Goal: Transaction & Acquisition: Book appointment/travel/reservation

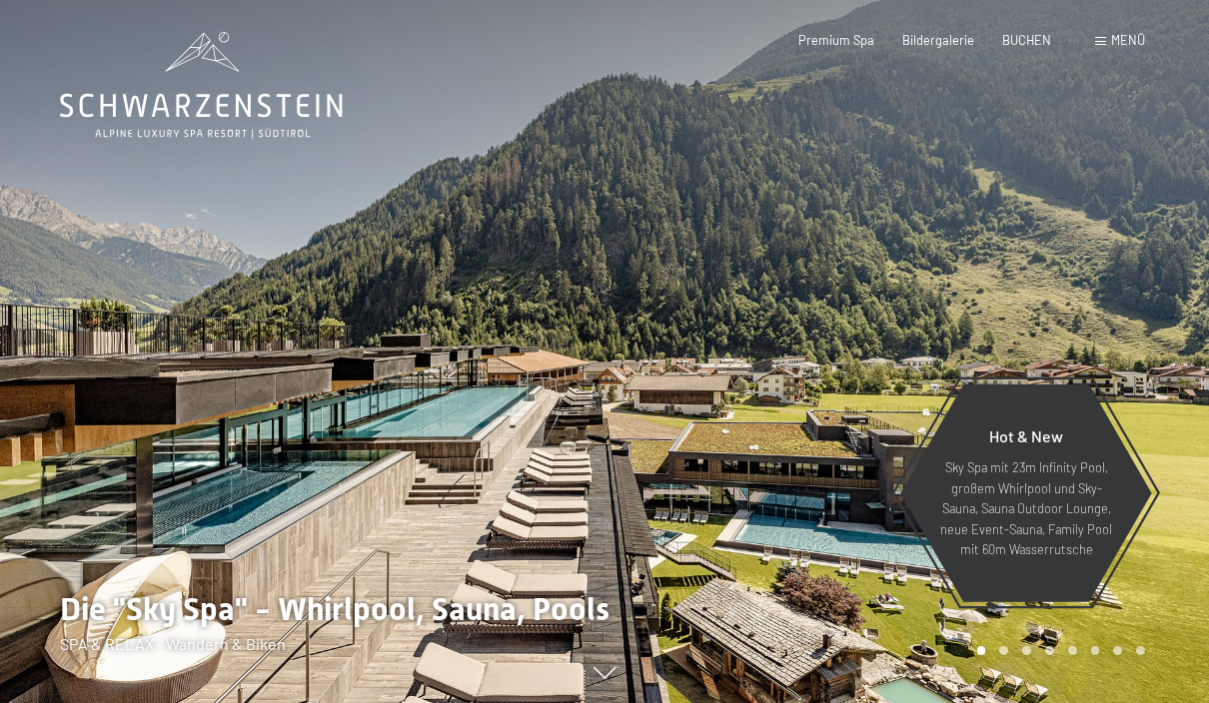
click at [1045, 34] on span "BUCHEN" at bounding box center [1026, 40] width 49 height 16
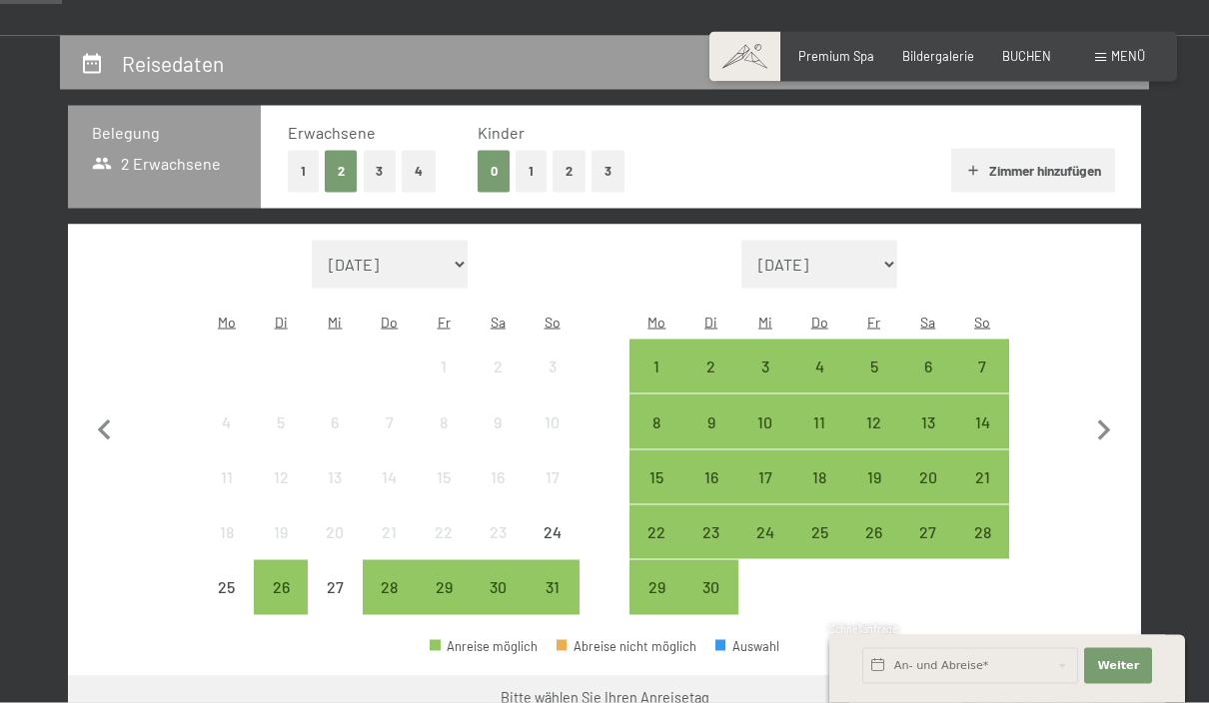
scroll to position [347, 0]
click at [723, 524] on div "23" at bounding box center [711, 549] width 50 height 50
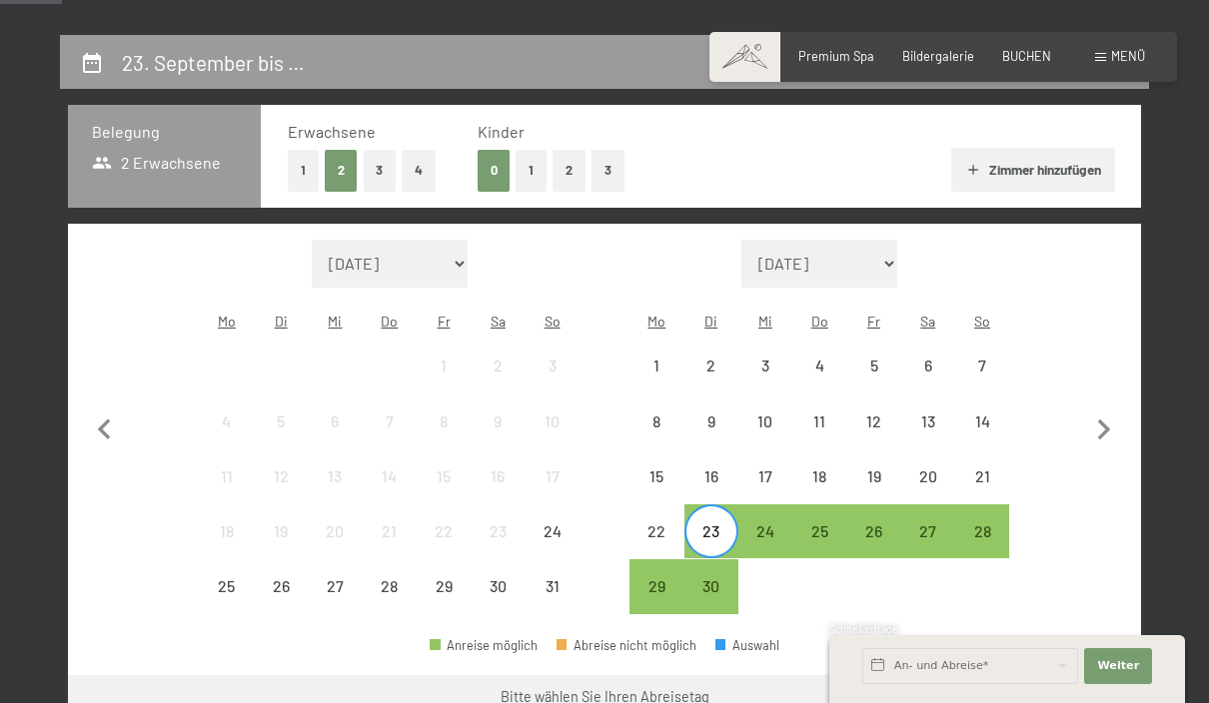
click at [884, 524] on div "26" at bounding box center [873, 549] width 50 height 50
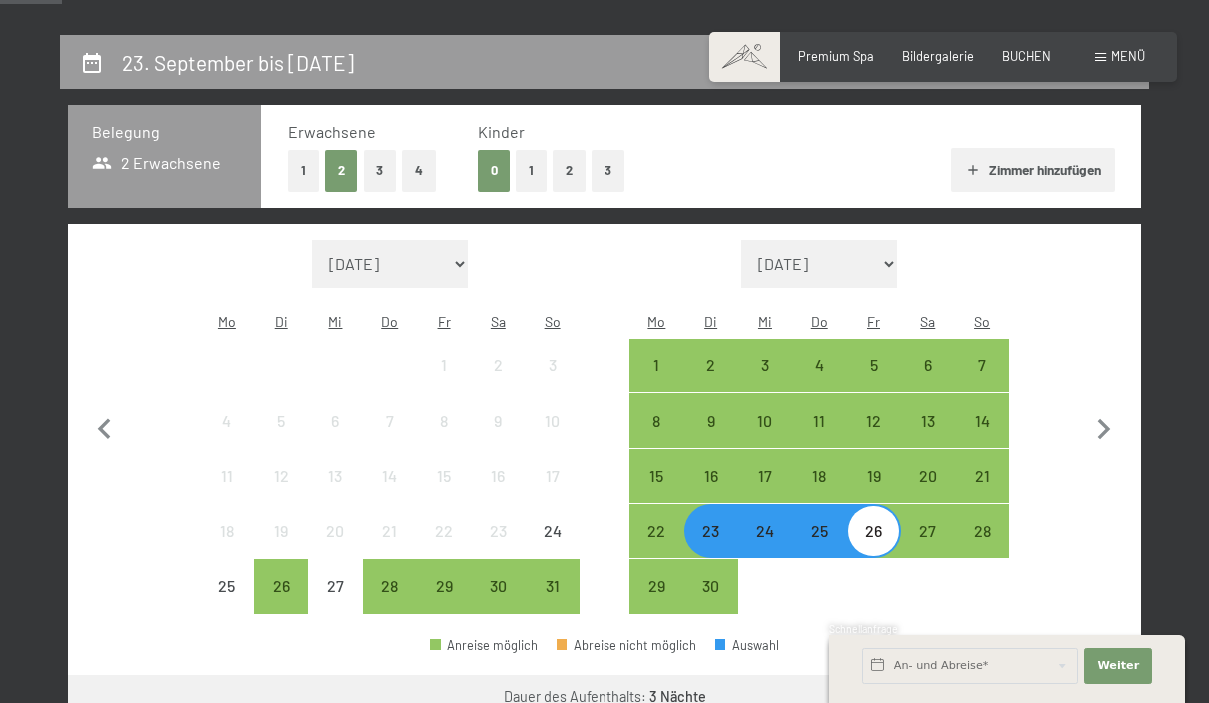
click at [1071, 686] on button "Weiter zu „Zimmer“" at bounding box center [1051, 699] width 179 height 48
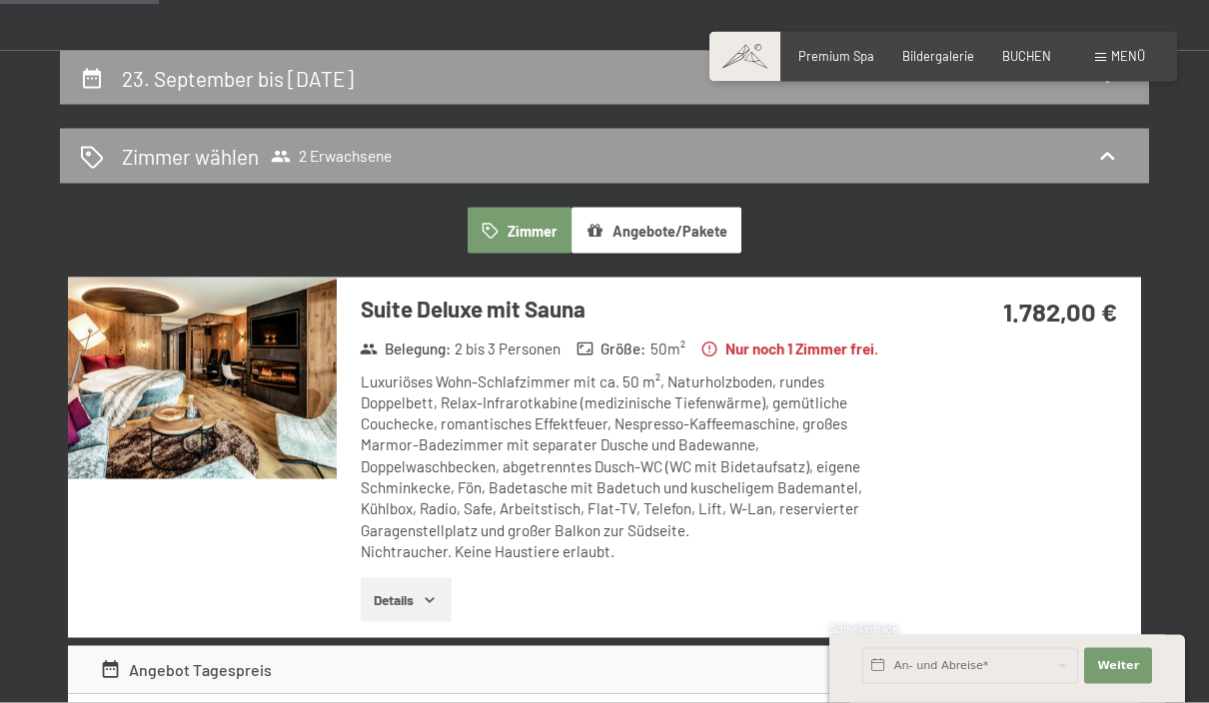
scroll to position [0, 0]
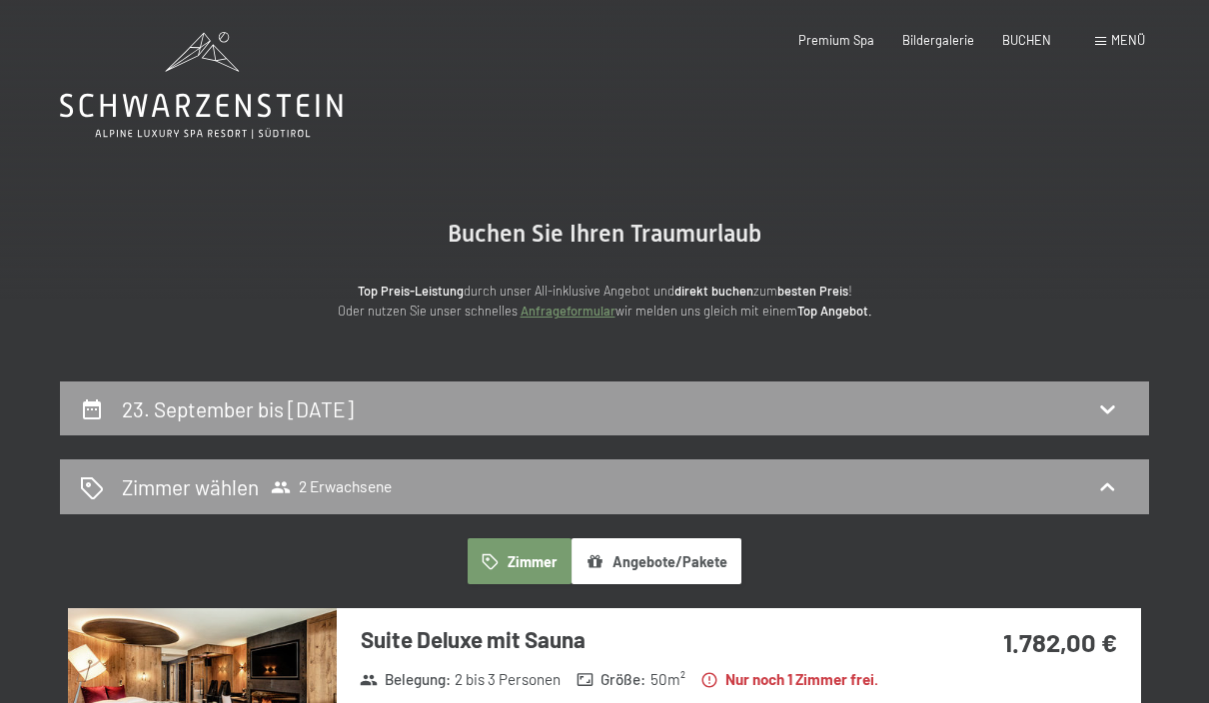
click at [1119, 415] on icon at bounding box center [1107, 409] width 24 height 24
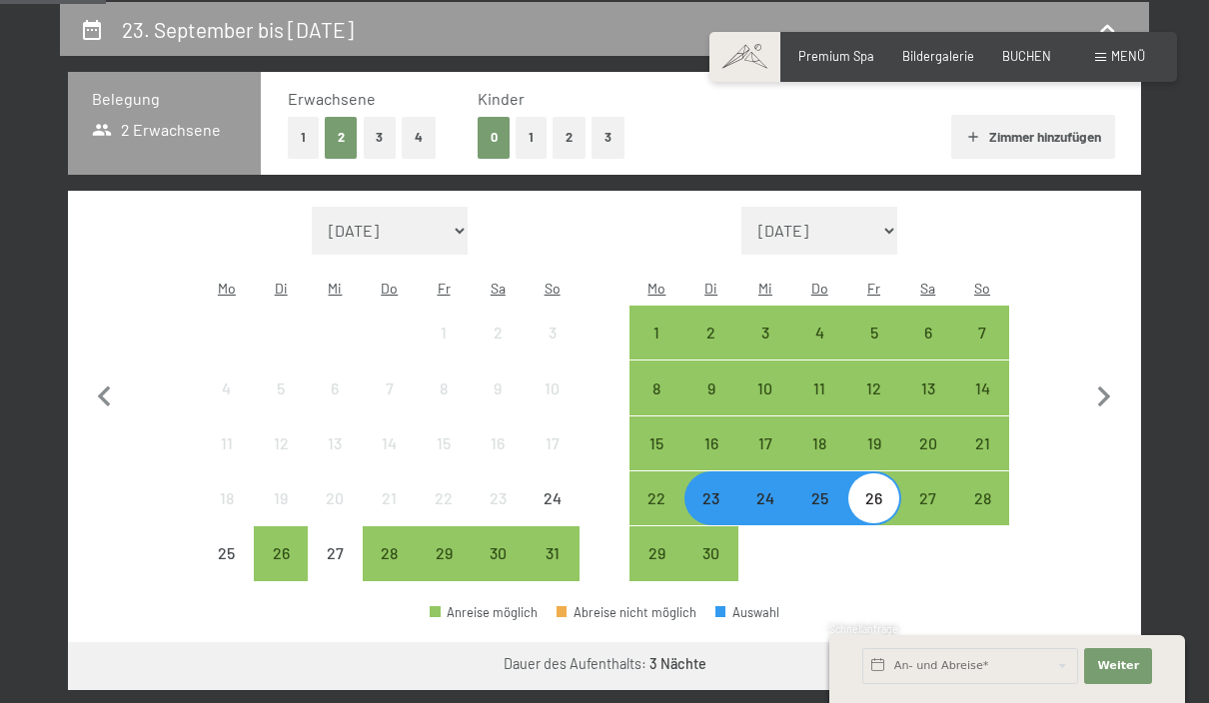
click at [725, 491] on div "23" at bounding box center [711, 516] width 50 height 50
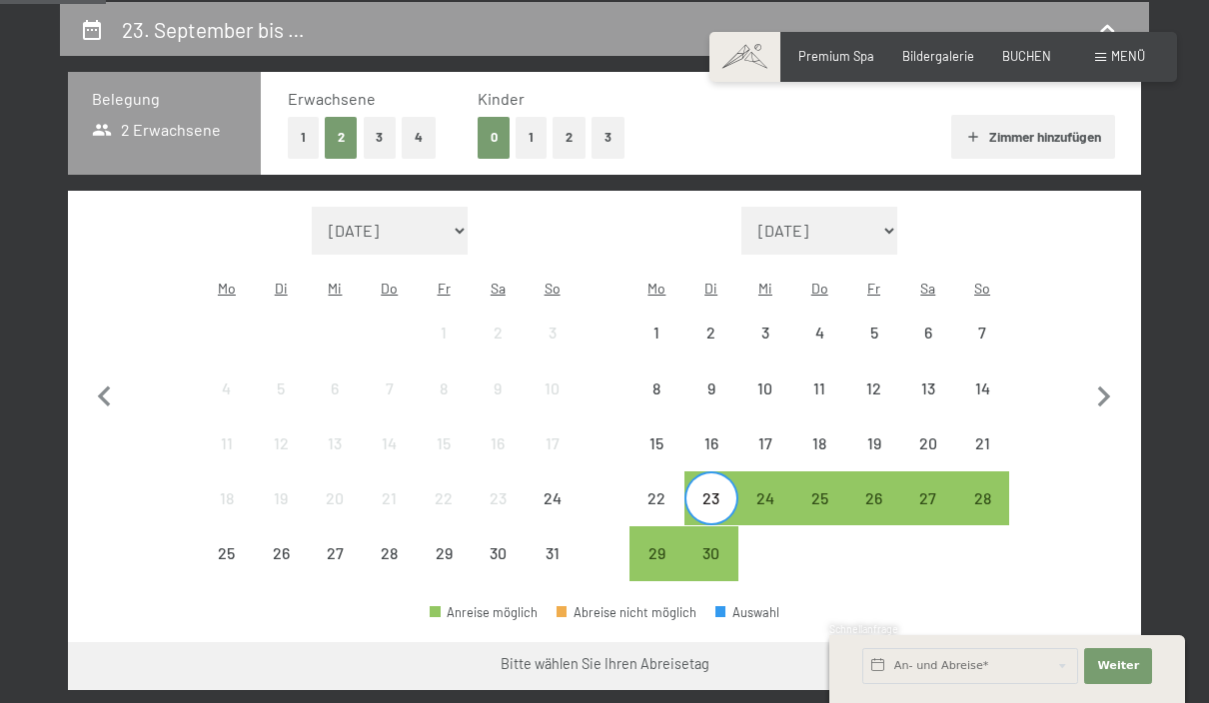
click at [931, 491] on div "27" at bounding box center [928, 516] width 50 height 50
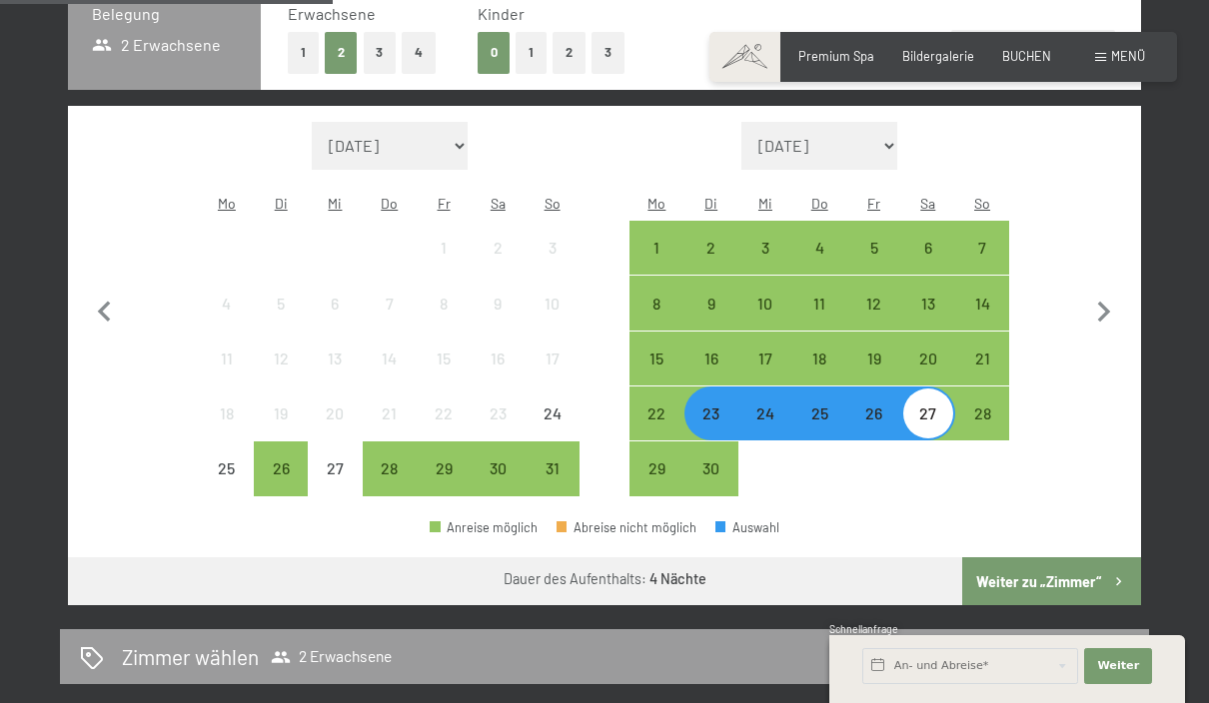
click at [1090, 562] on button "Weiter zu „Zimmer“" at bounding box center [1051, 581] width 179 height 48
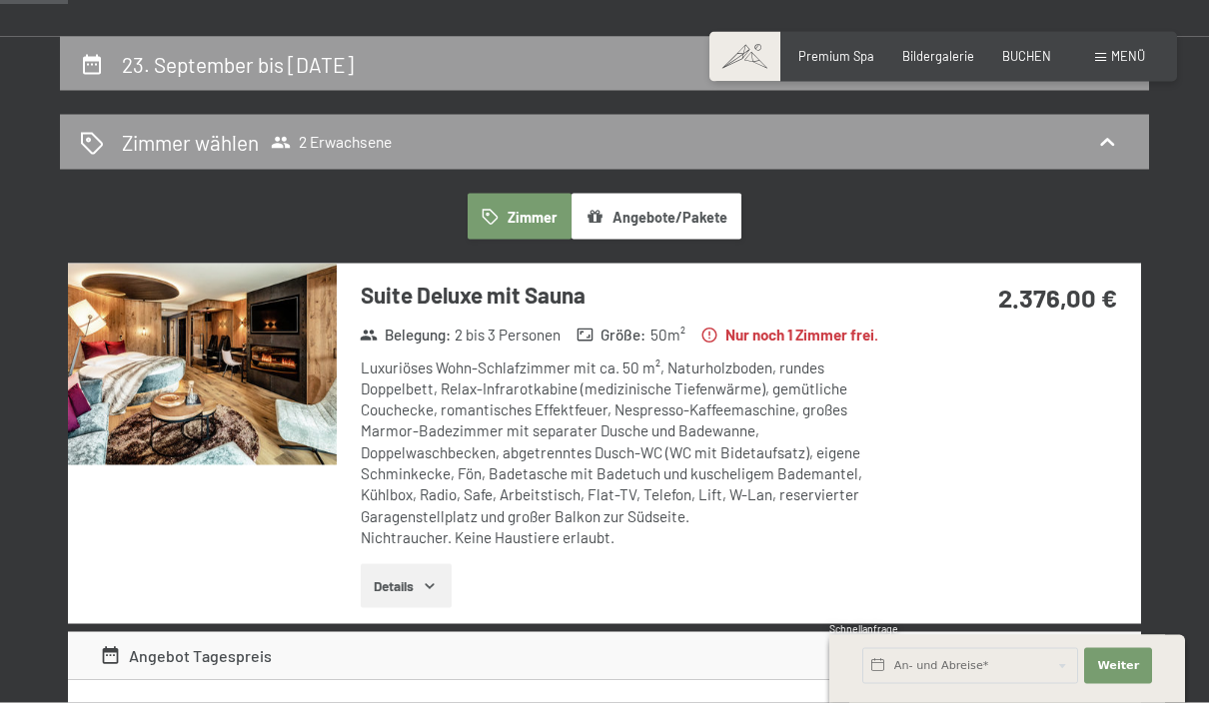
scroll to position [0, 0]
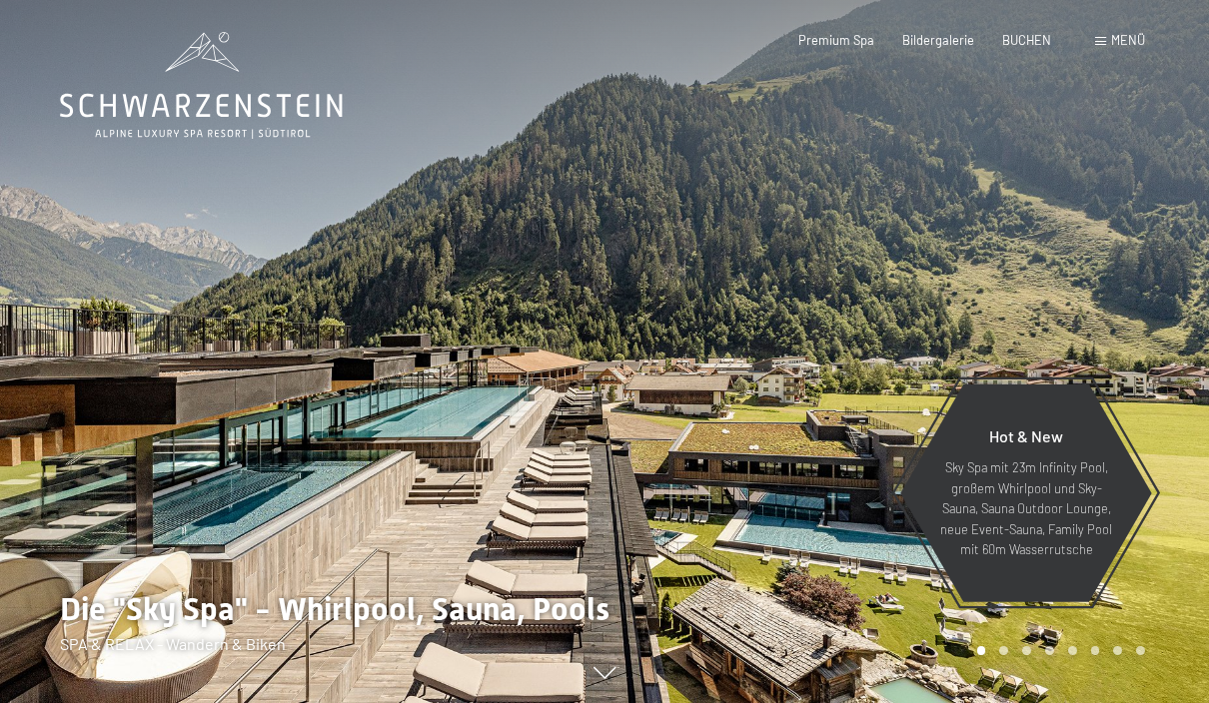
click at [1036, 41] on span "BUCHEN" at bounding box center [1026, 40] width 49 height 16
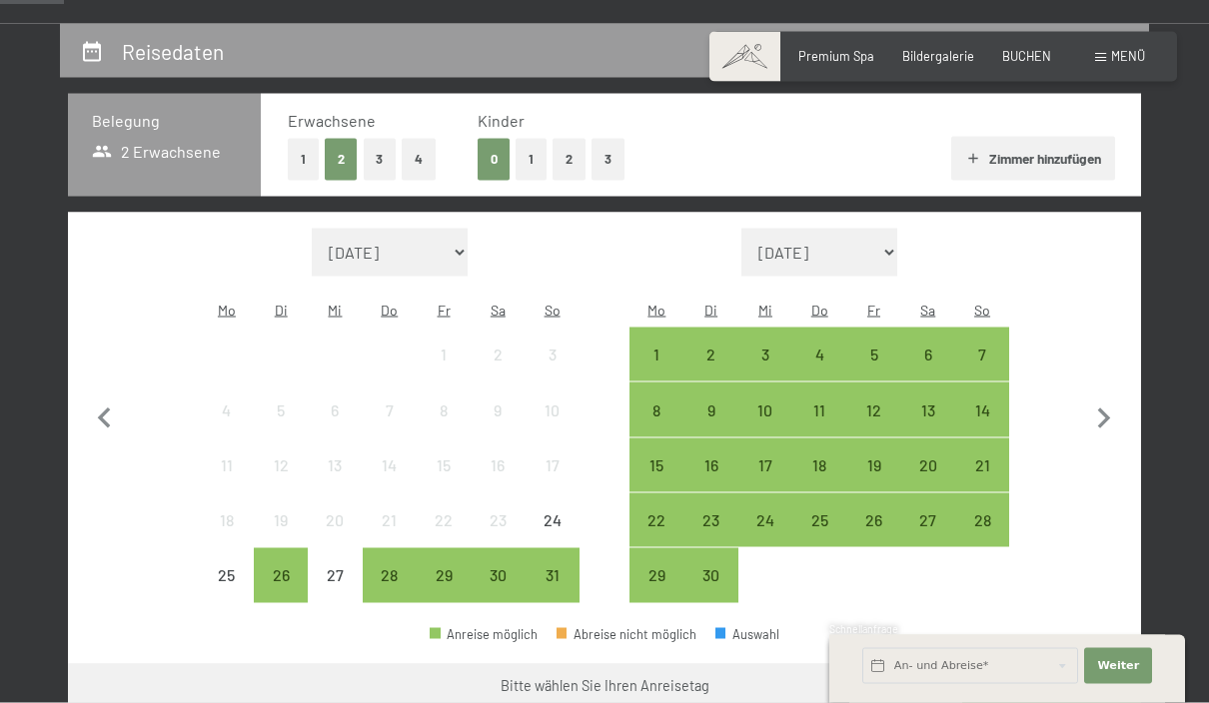
scroll to position [359, 0]
click at [981, 402] on div "14" at bounding box center [982, 427] width 50 height 50
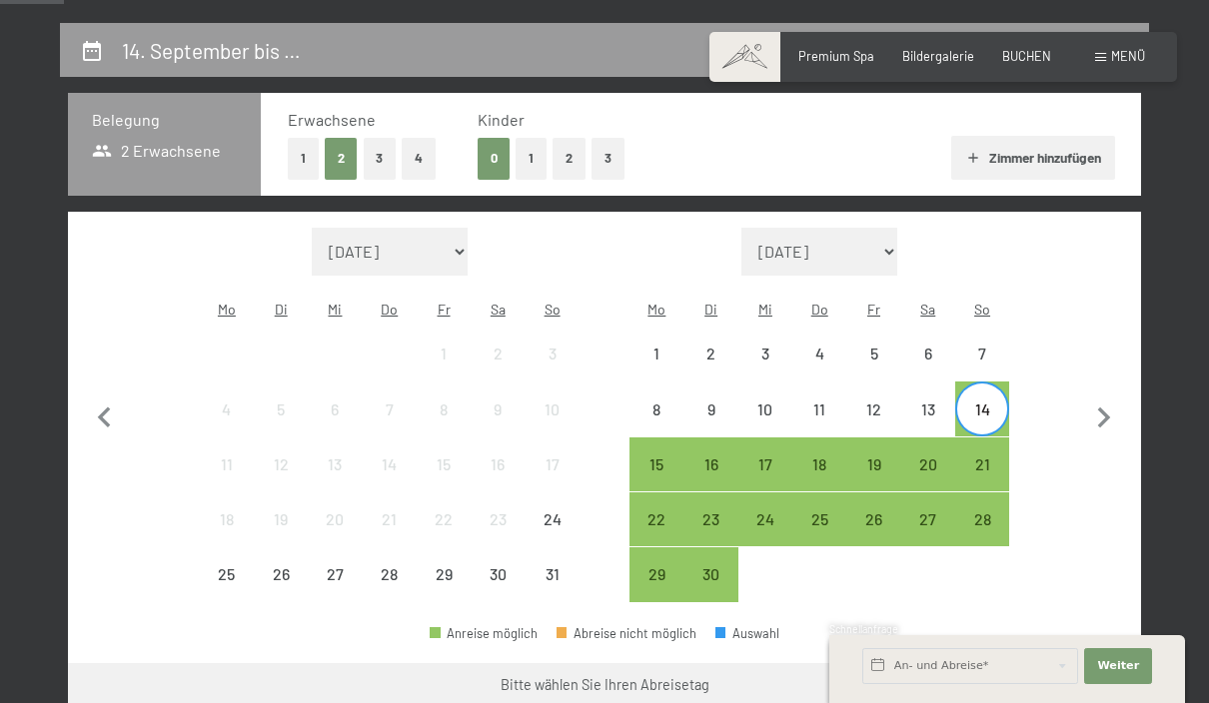
click at [720, 512] on div "23" at bounding box center [711, 537] width 50 height 50
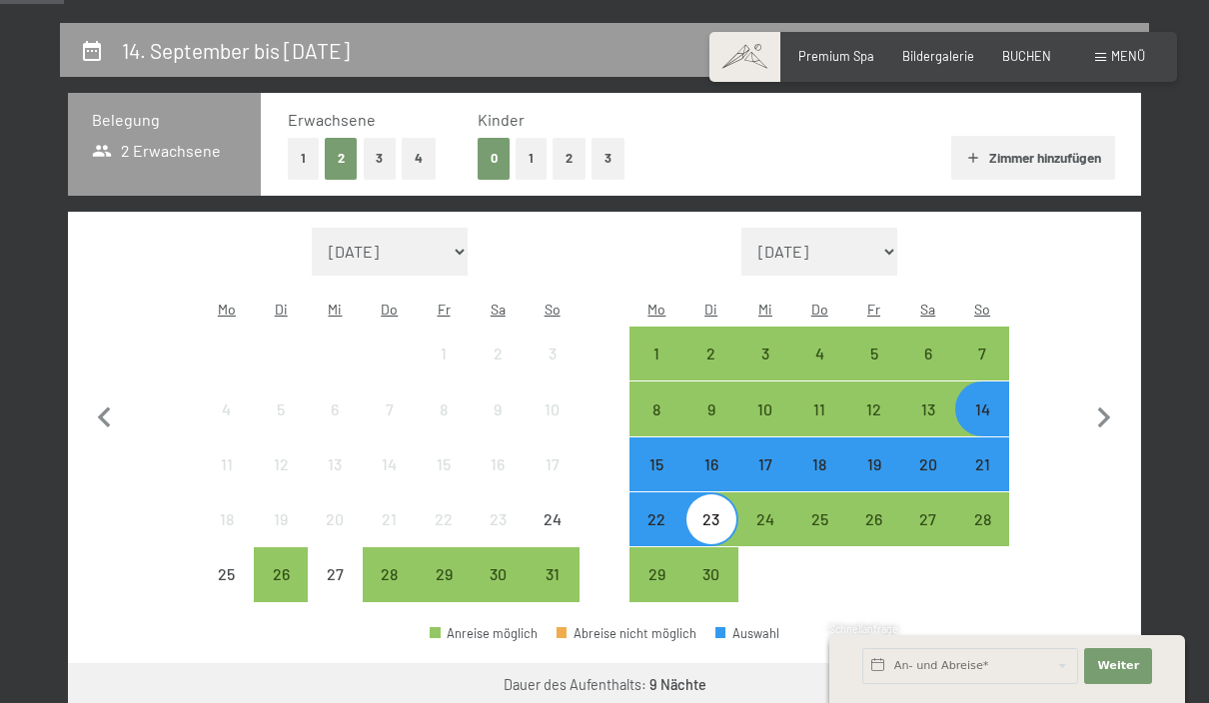
click at [1063, 673] on button "Weiter zu „Zimmer“" at bounding box center [1051, 687] width 179 height 48
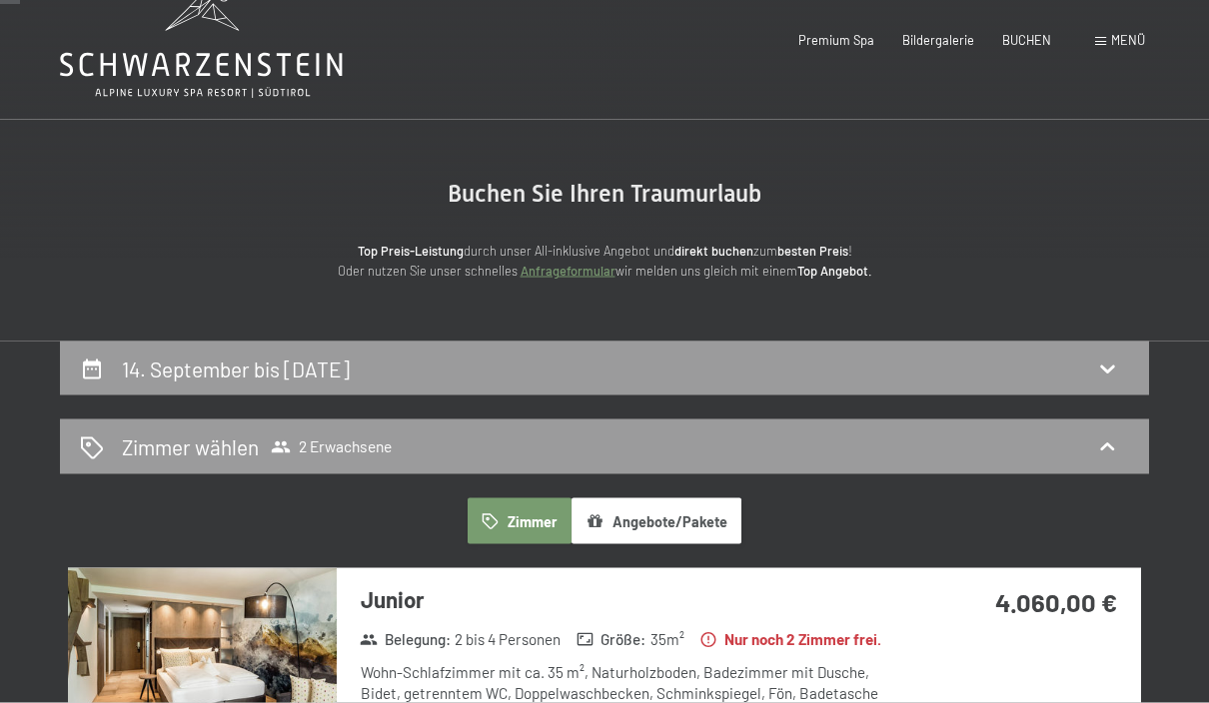
scroll to position [0, 0]
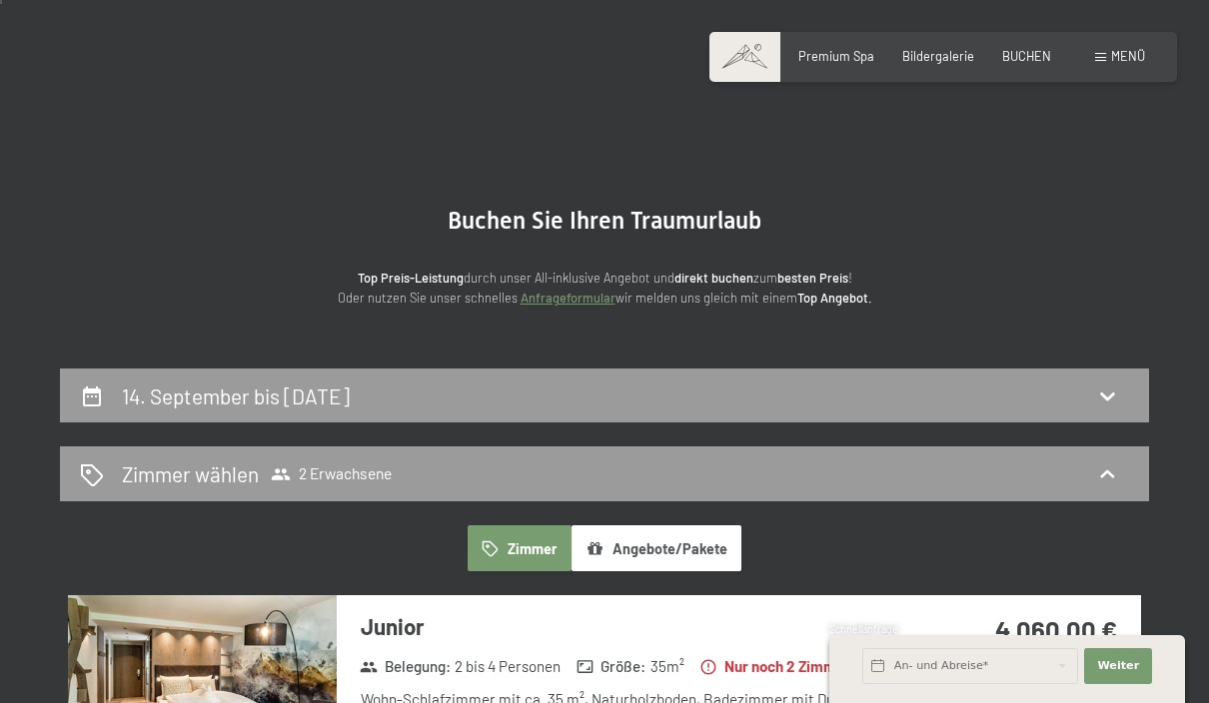
click at [1106, 398] on icon at bounding box center [1107, 397] width 14 height 8
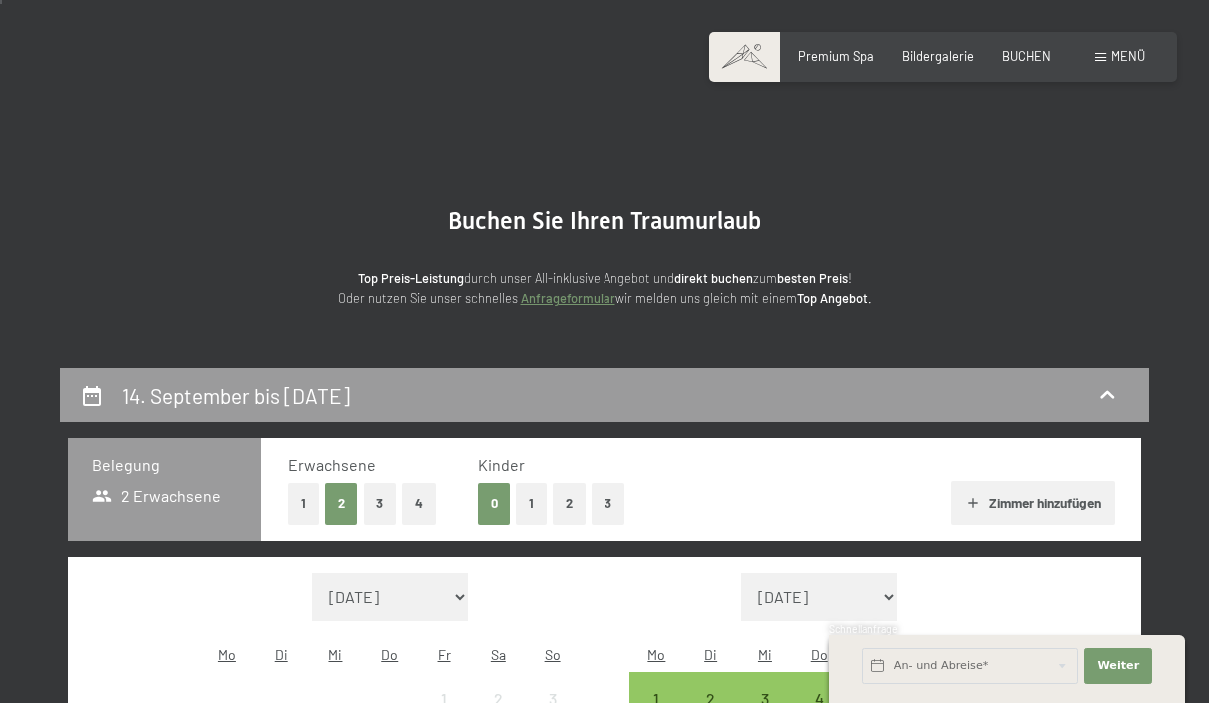
scroll to position [380, 0]
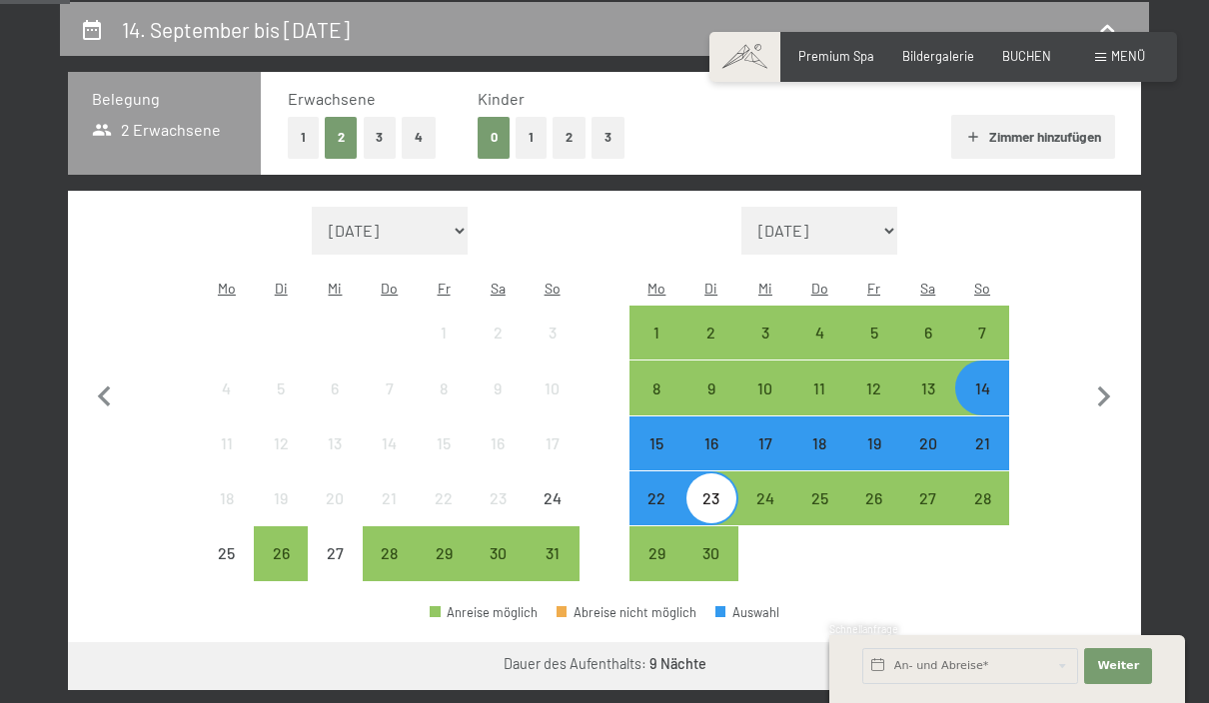
click at [379, 138] on button "3" at bounding box center [380, 137] width 33 height 41
click at [980, 381] on div "14" at bounding box center [982, 406] width 50 height 50
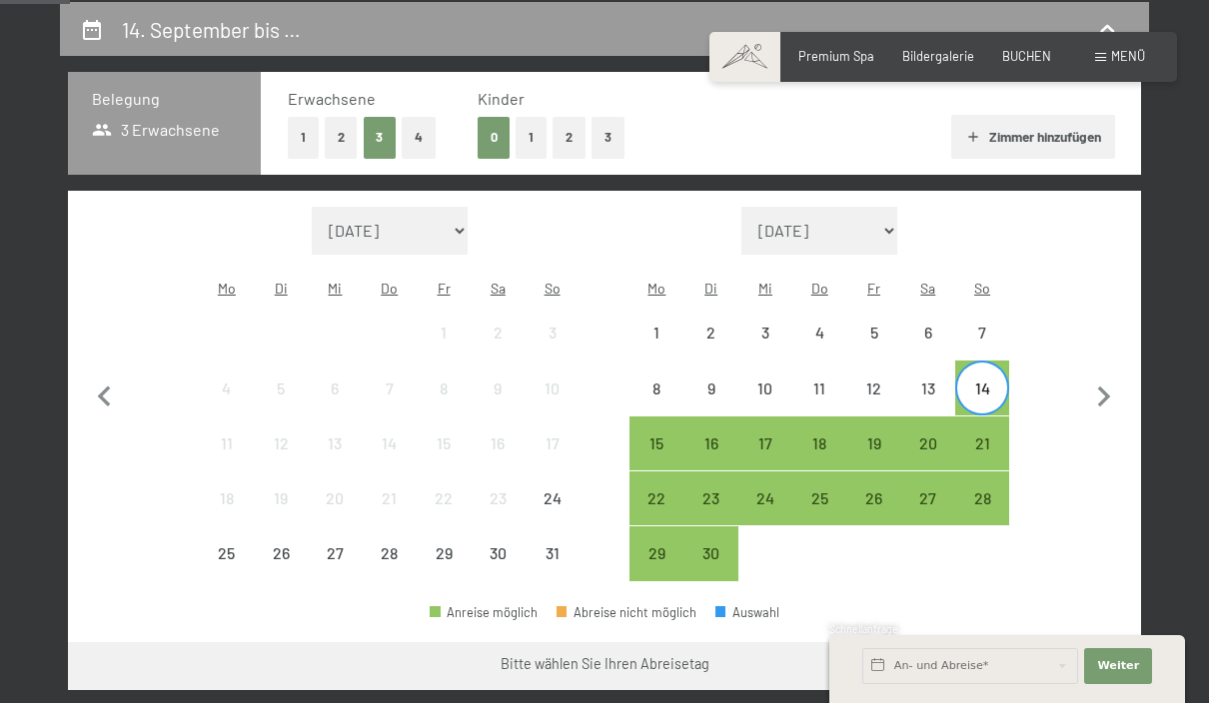
click at [719, 491] on div "23" at bounding box center [711, 516] width 50 height 50
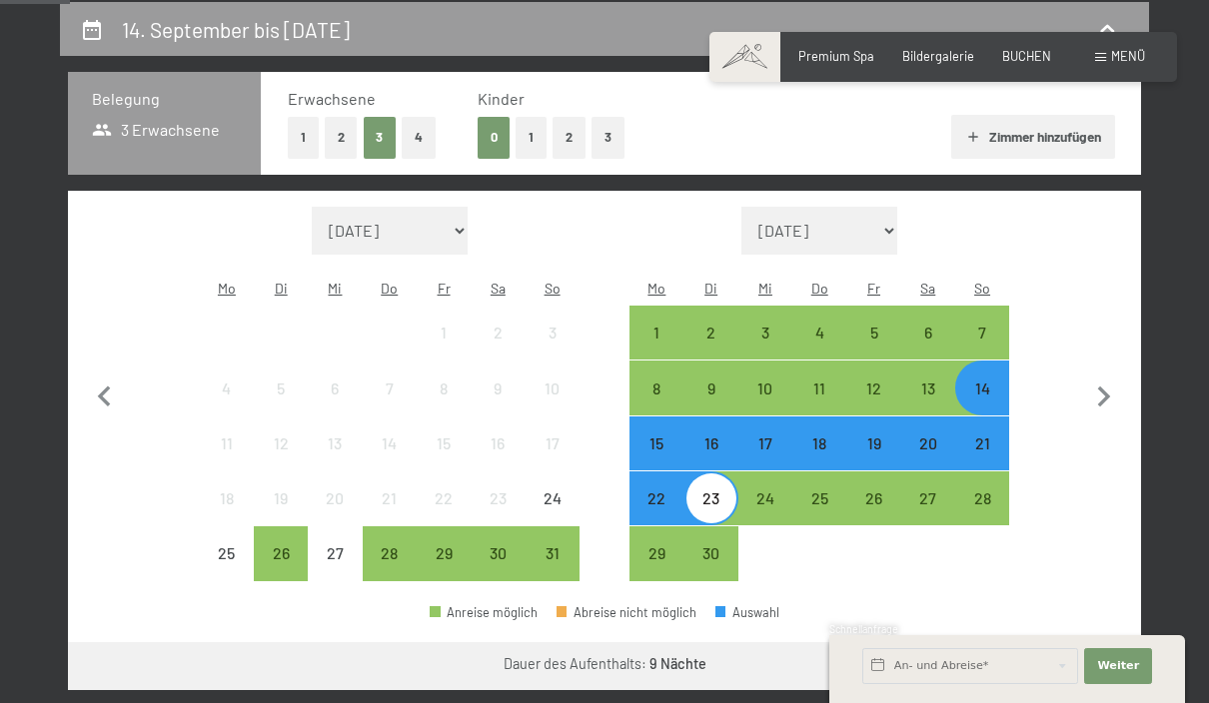
click at [1078, 659] on button "Weiter zu „Zimmer“" at bounding box center [1051, 666] width 179 height 48
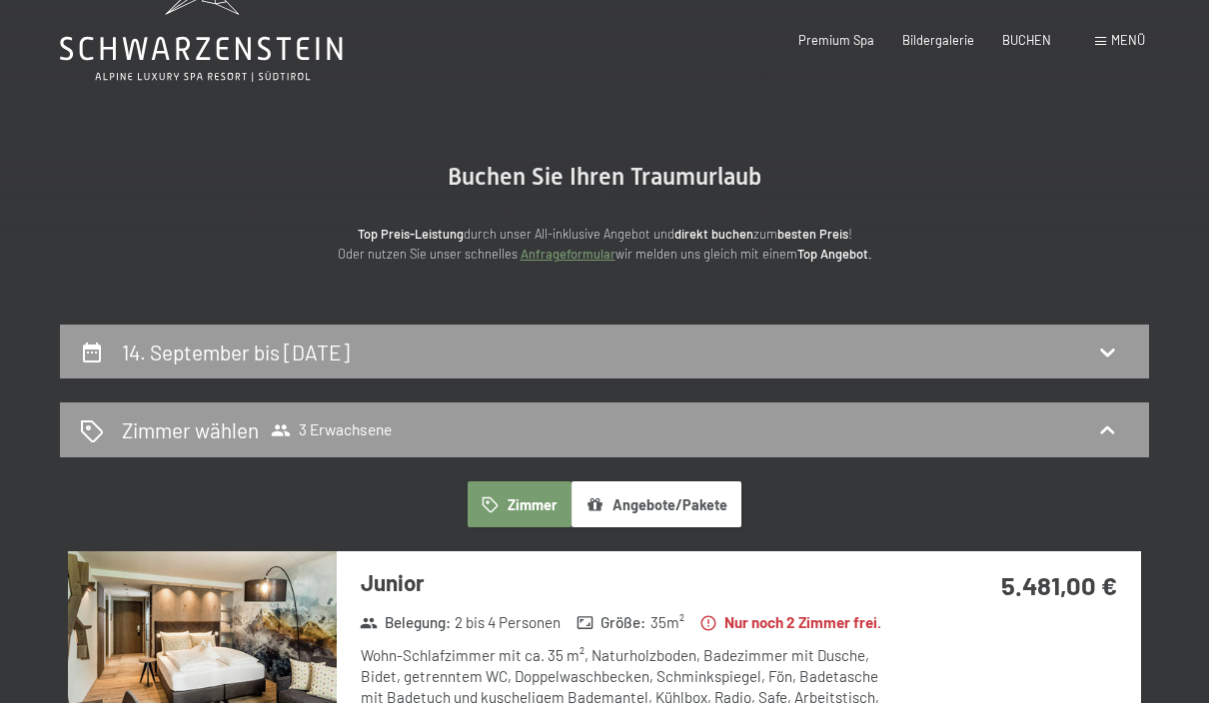
scroll to position [0, 0]
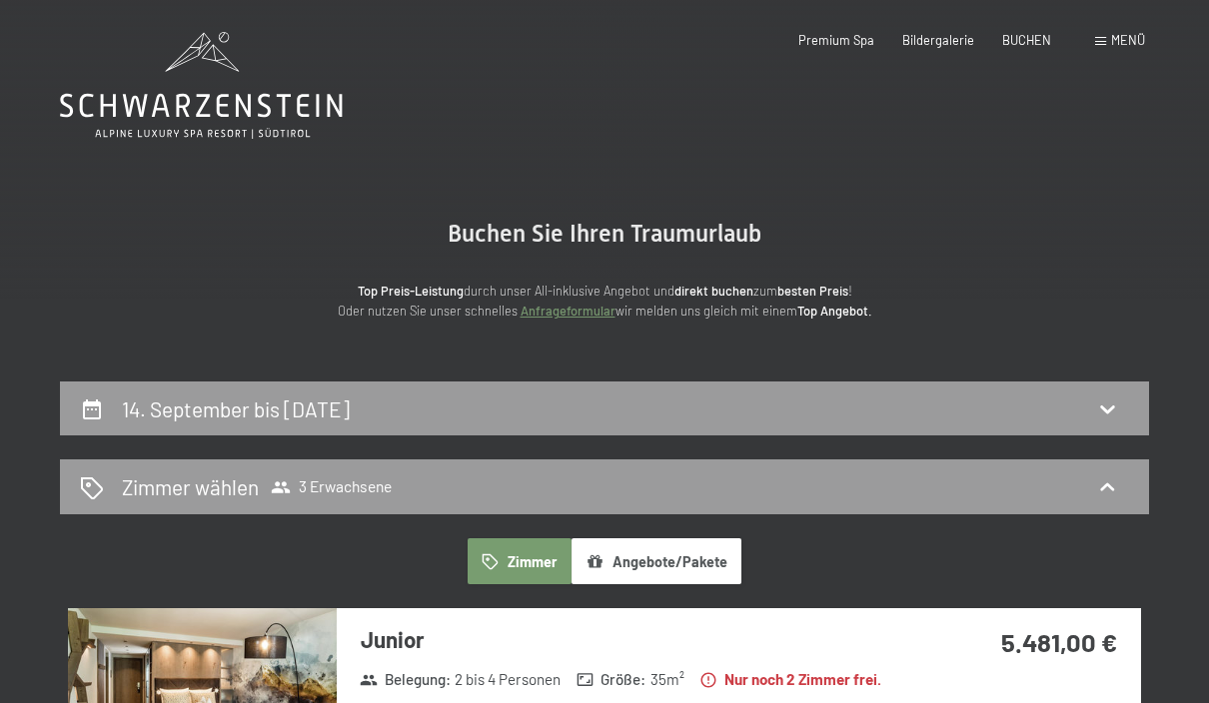
click at [1030, 44] on span "BUCHEN" at bounding box center [1026, 40] width 49 height 16
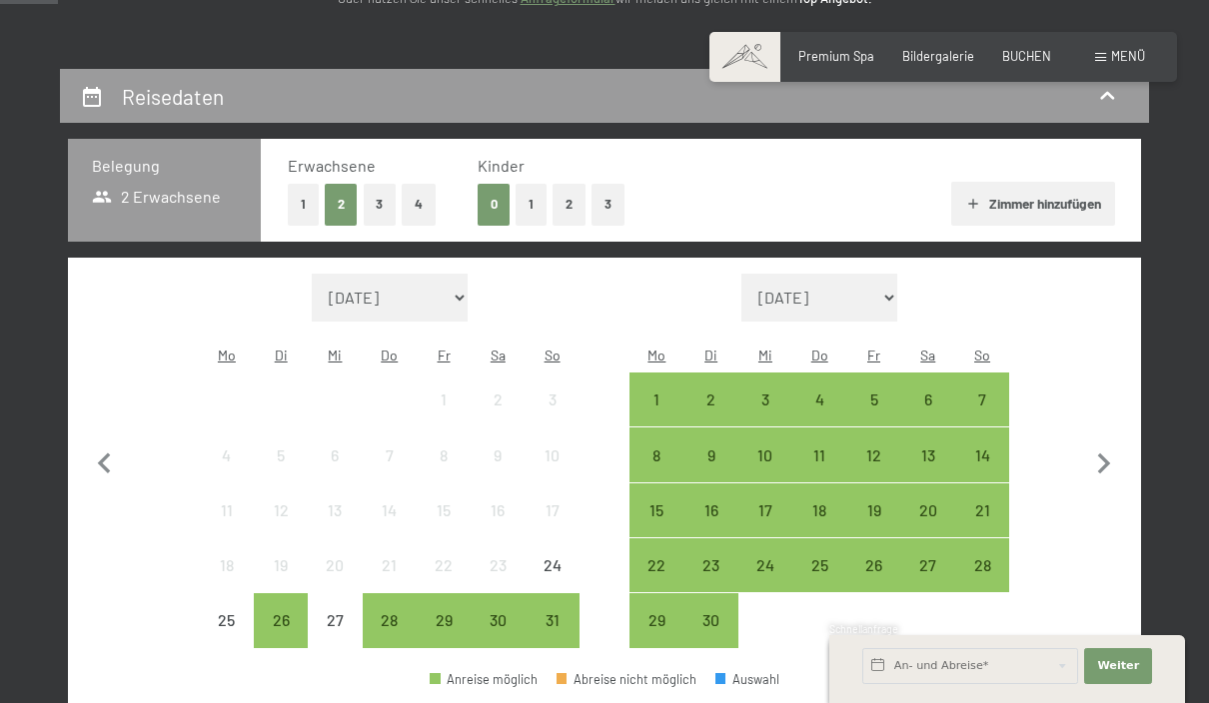
scroll to position [326, 0]
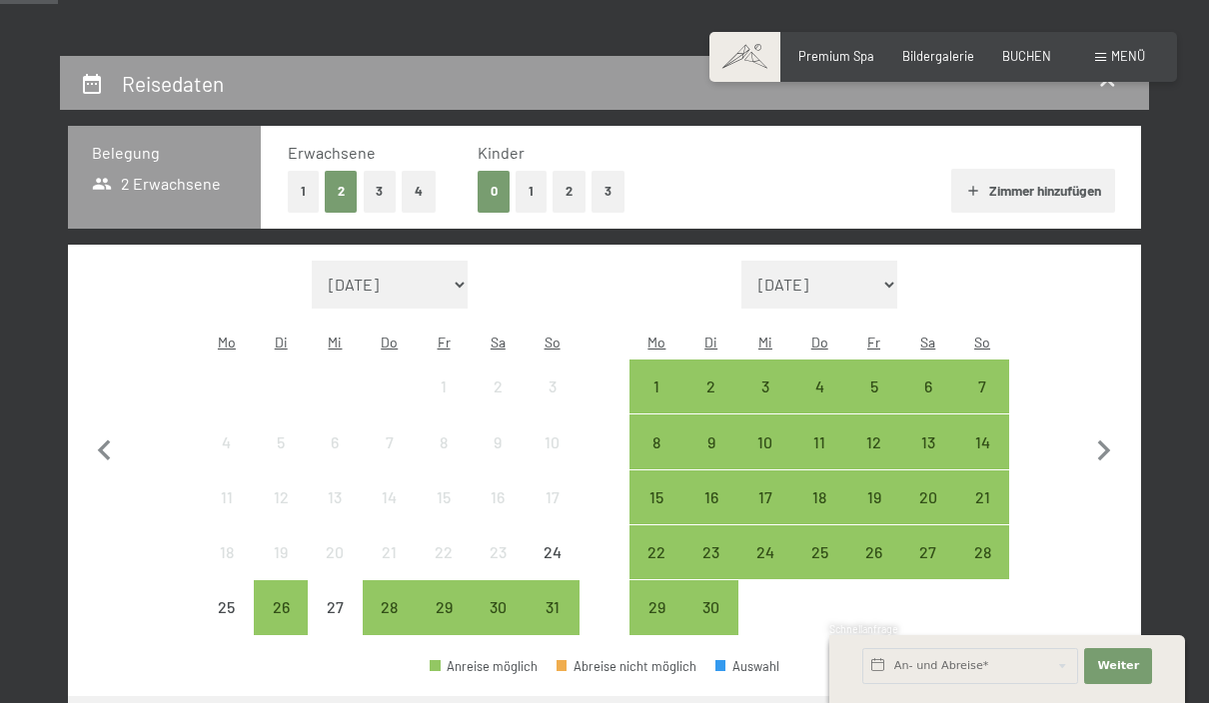
click at [995, 435] on div "14" at bounding box center [982, 460] width 50 height 50
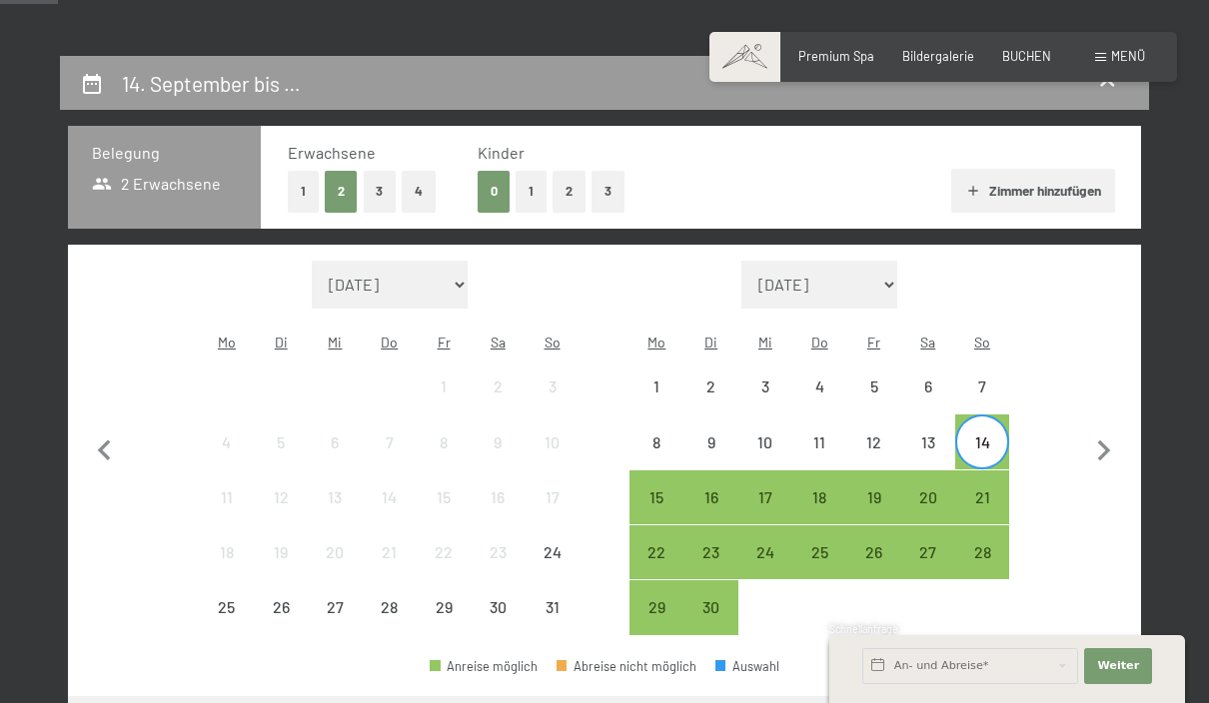
click at [938, 544] on div "27" at bounding box center [928, 569] width 50 height 50
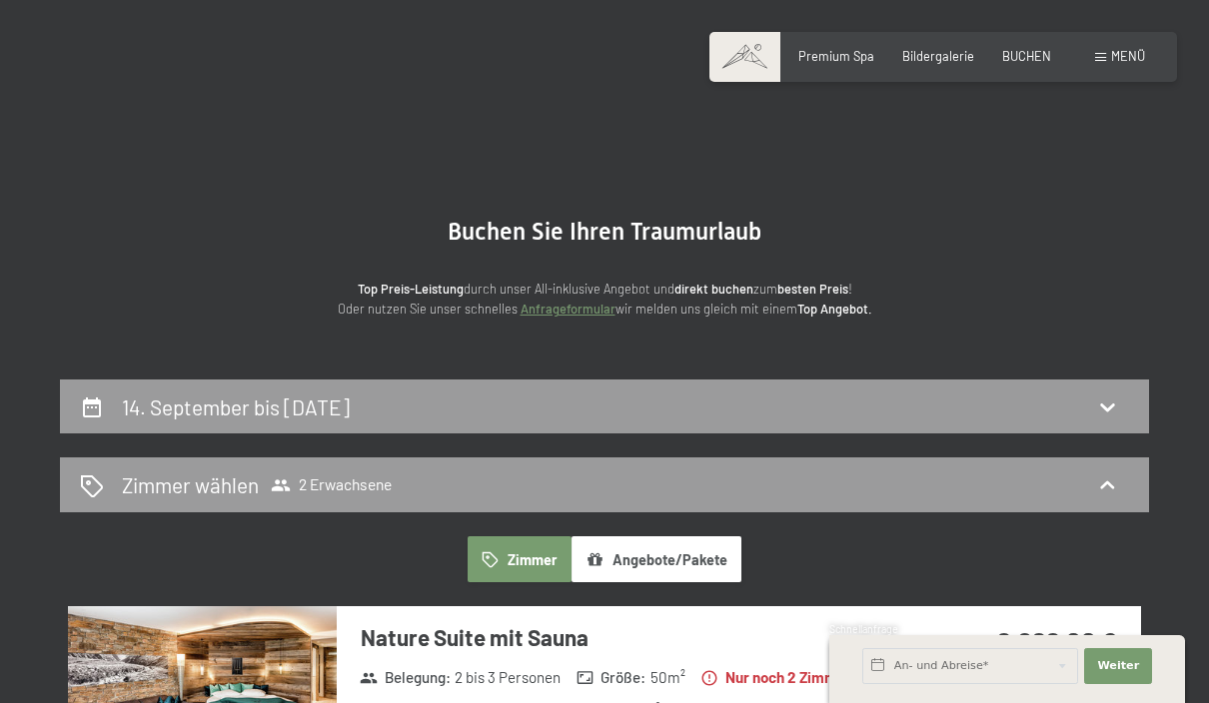
scroll to position [43, 0]
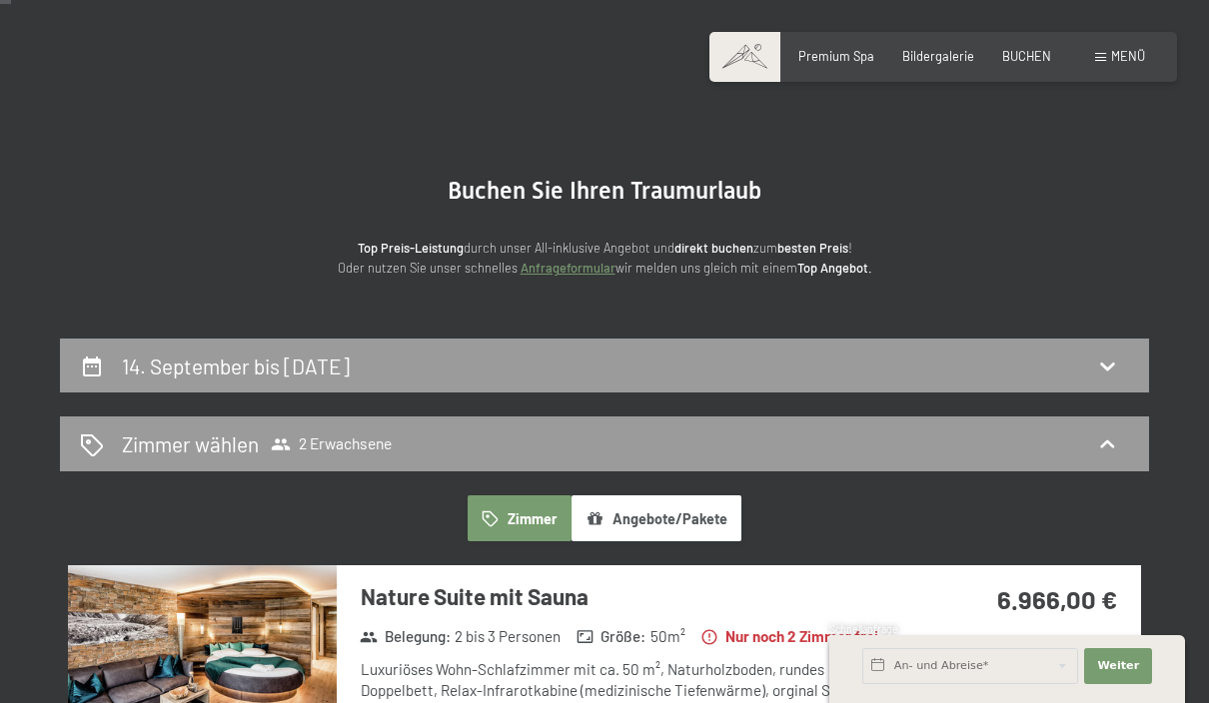
click at [1103, 370] on icon at bounding box center [1107, 366] width 24 height 24
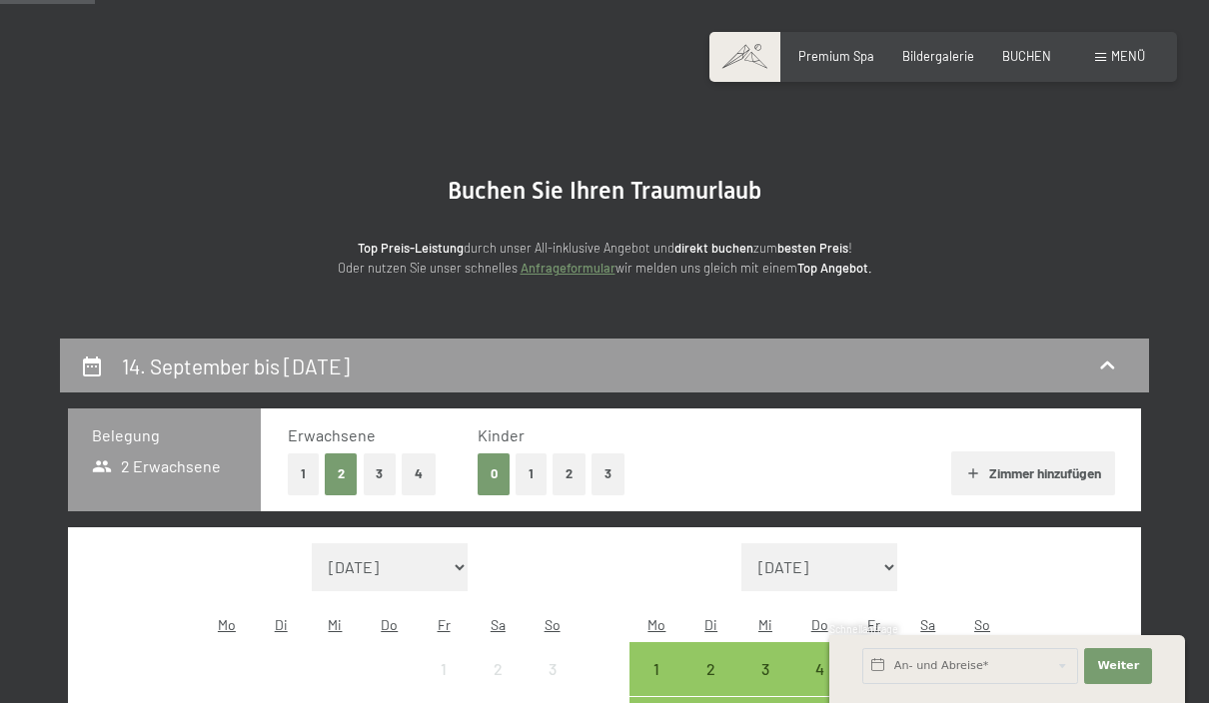
scroll to position [380, 0]
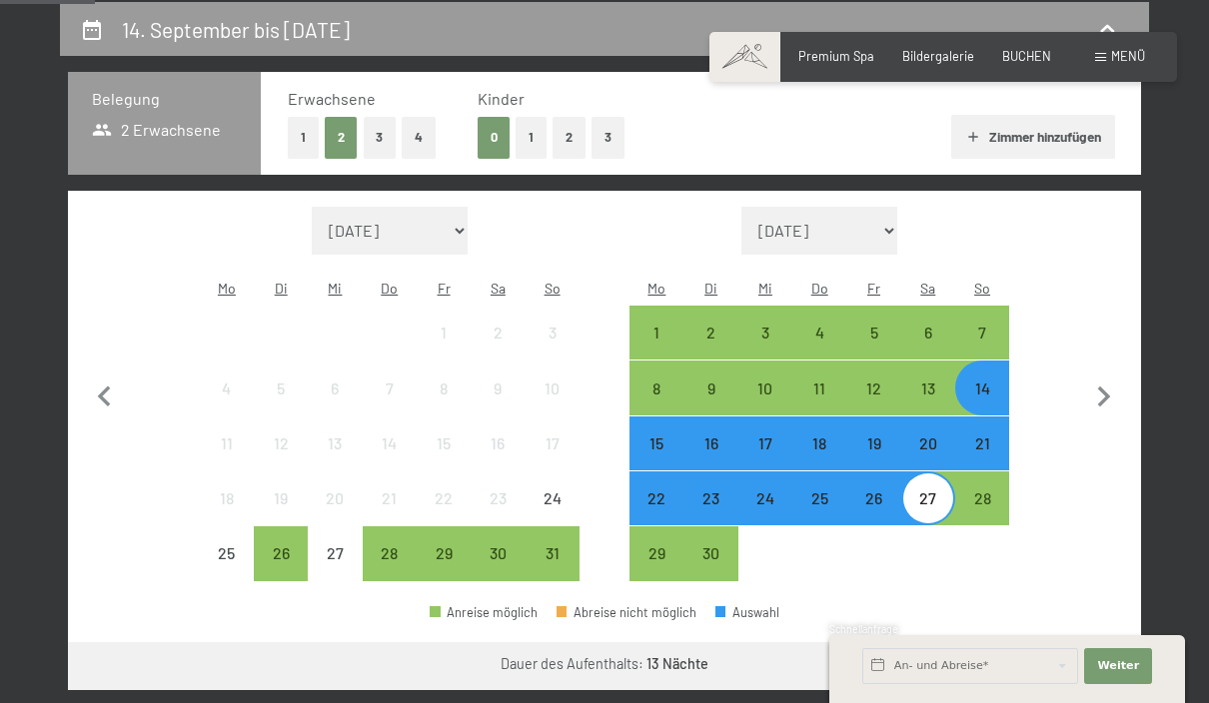
click at [993, 381] on div "14" at bounding box center [982, 406] width 50 height 50
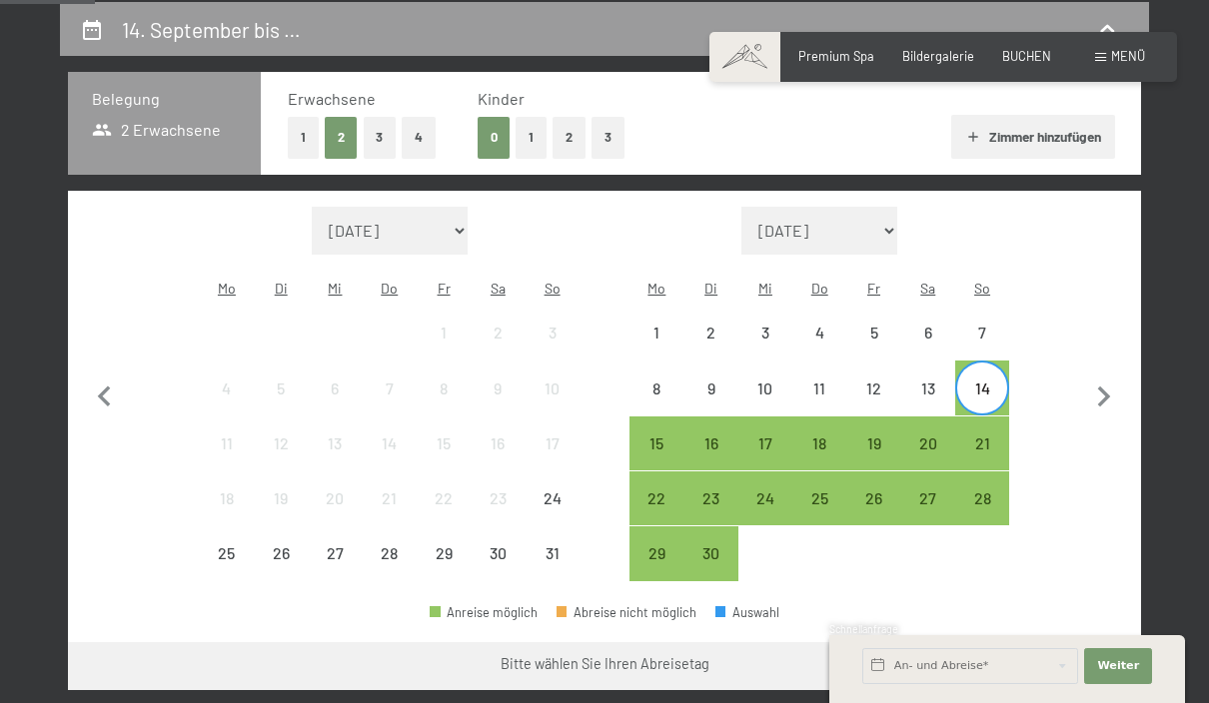
click at [877, 491] on div "26" at bounding box center [873, 516] width 50 height 50
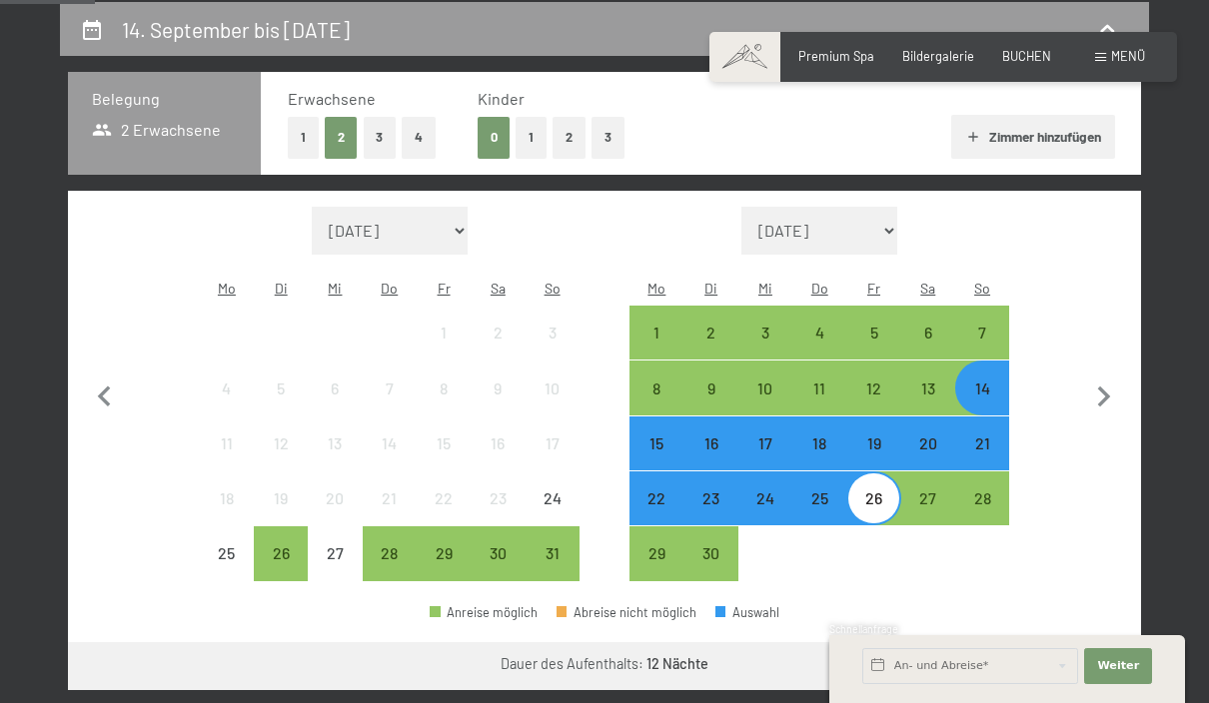
click at [1066, 647] on button "Weiter zu „Zimmer“" at bounding box center [1051, 666] width 179 height 48
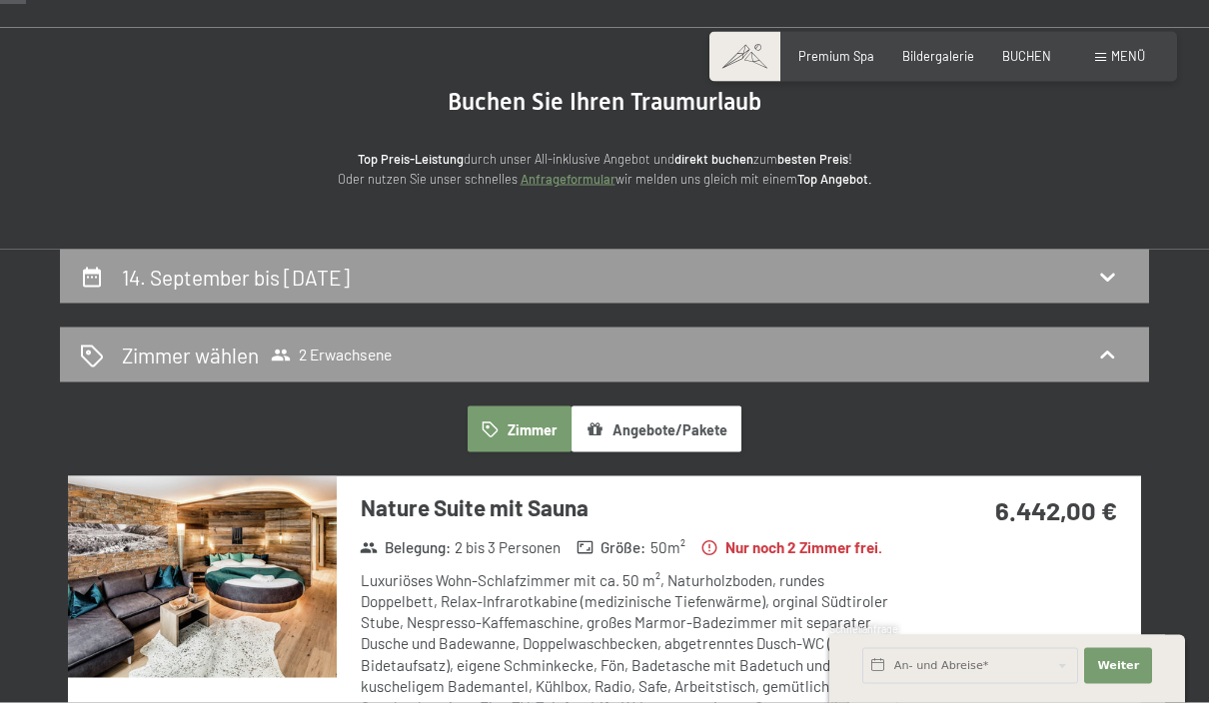
scroll to position [0, 0]
